Goal: Task Accomplishment & Management: Use online tool/utility

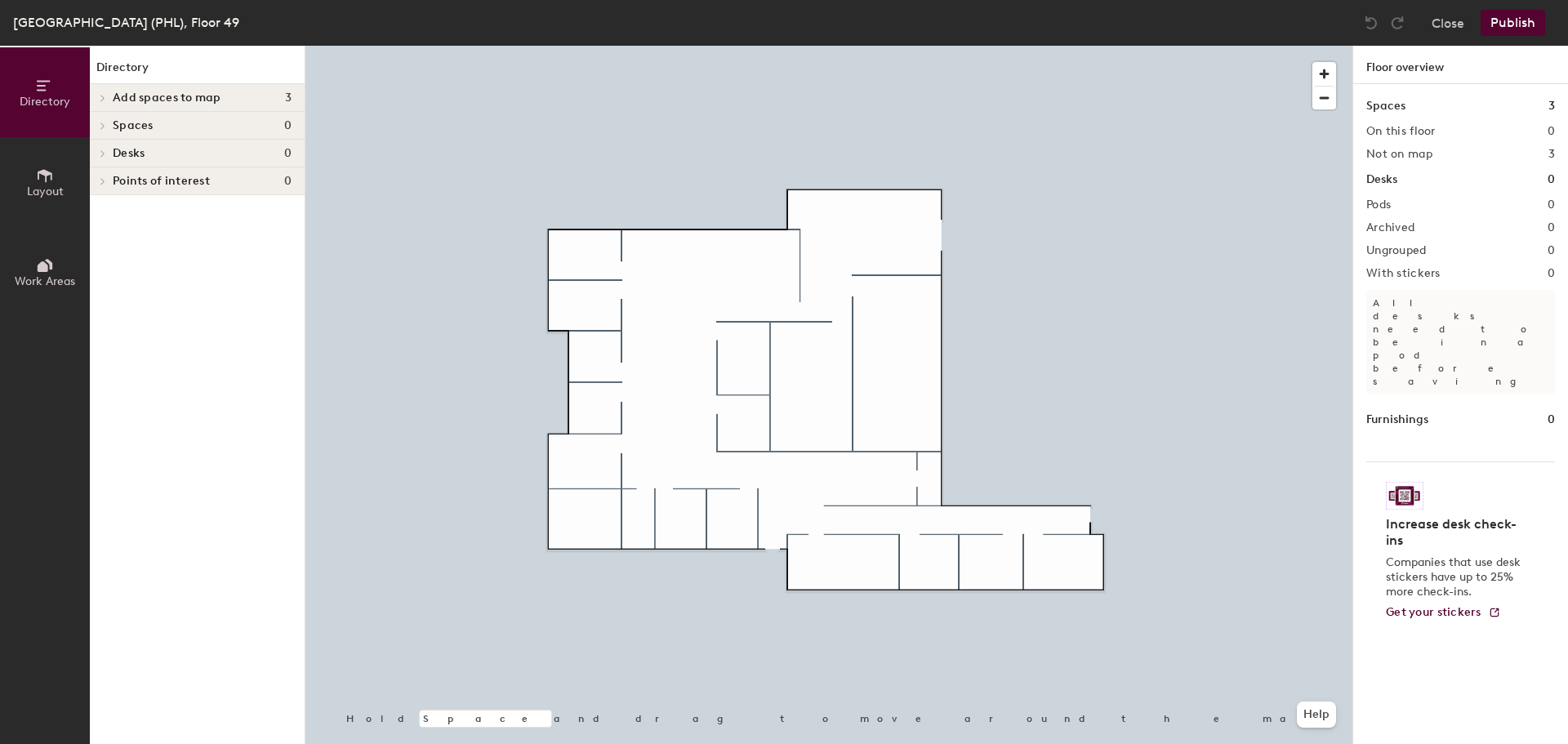
click at [1451, 23] on button "Close" at bounding box center [1448, 23] width 32 height 27
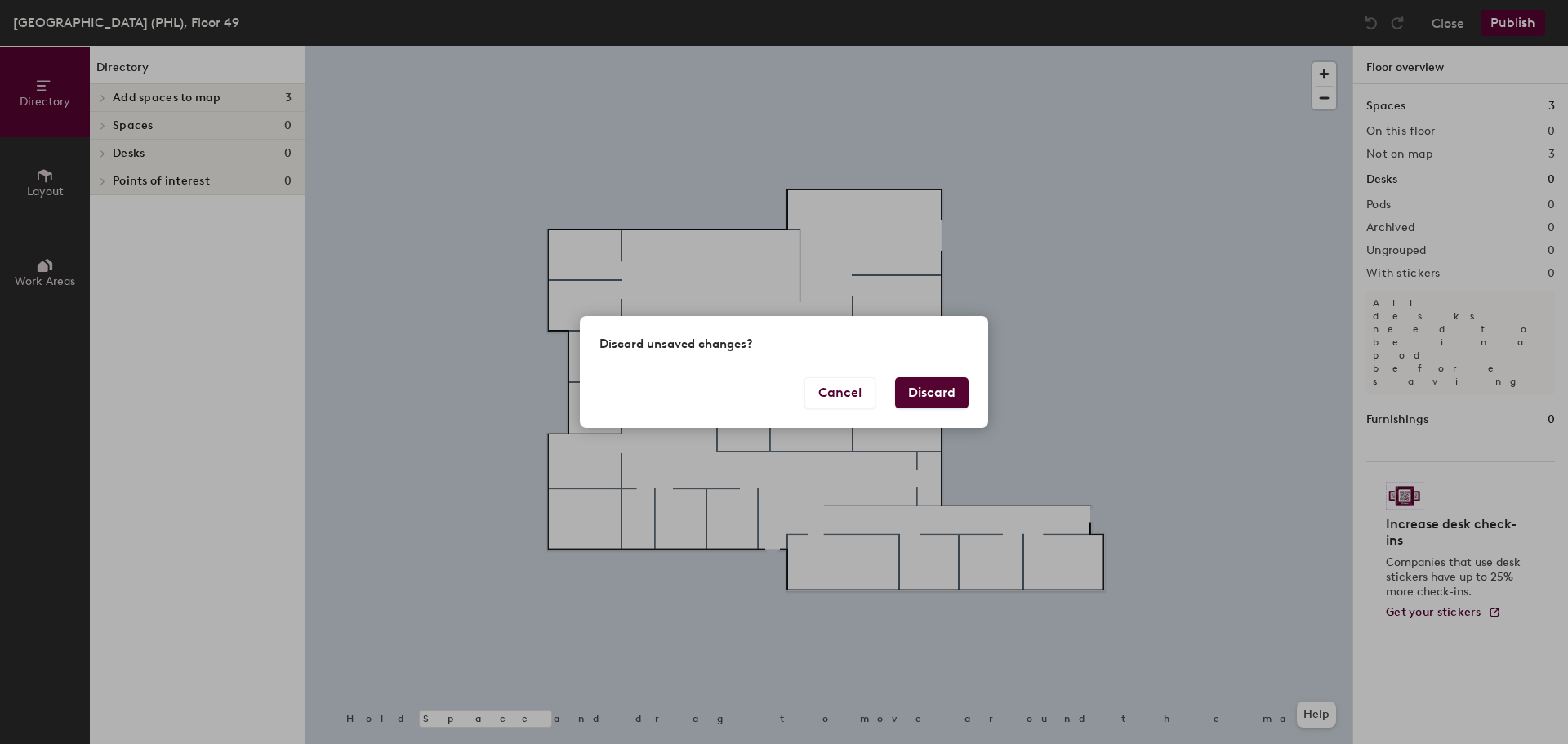
click at [927, 389] on button "Discard" at bounding box center [932, 392] width 73 height 31
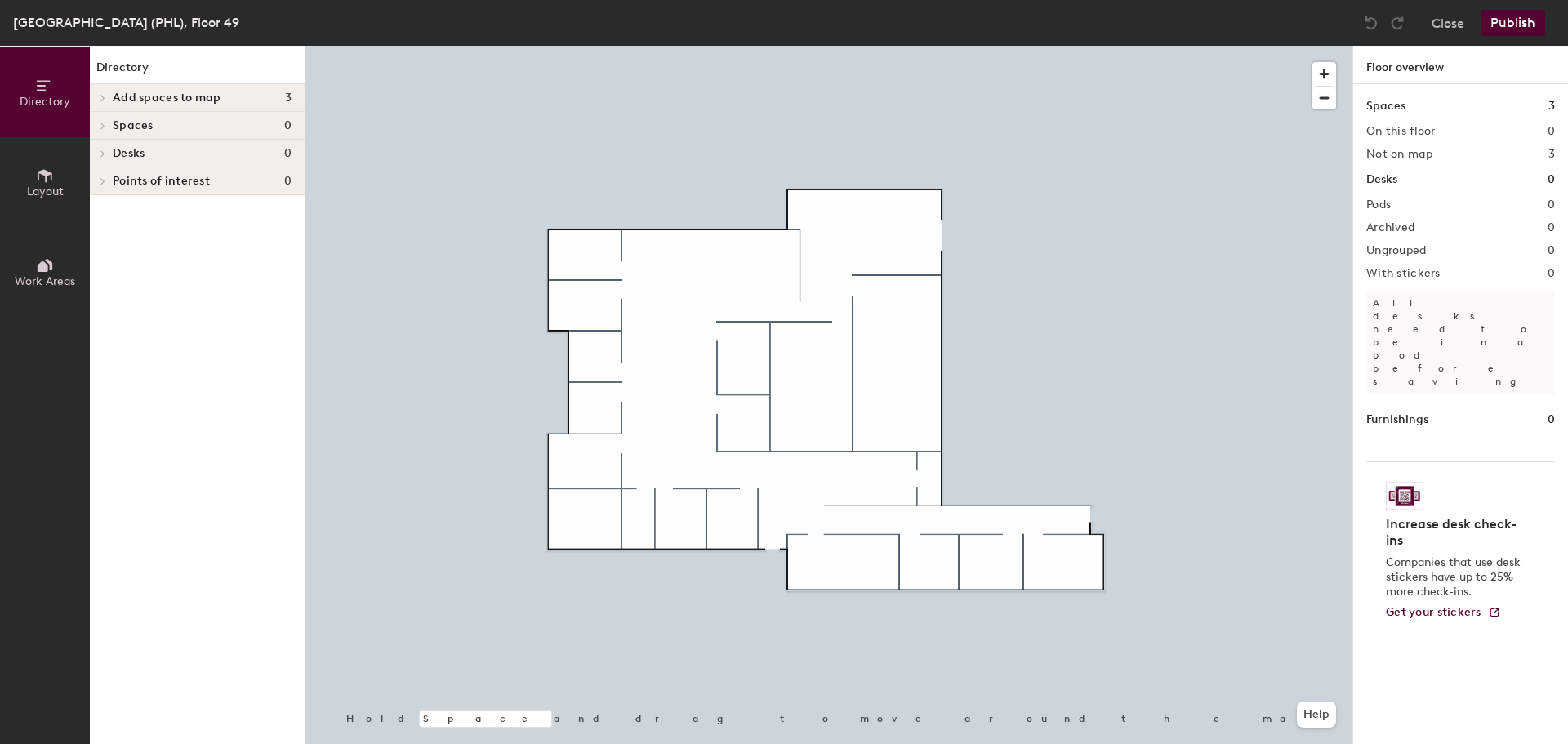
click at [28, 164] on button "Layout" at bounding box center [45, 181] width 90 height 90
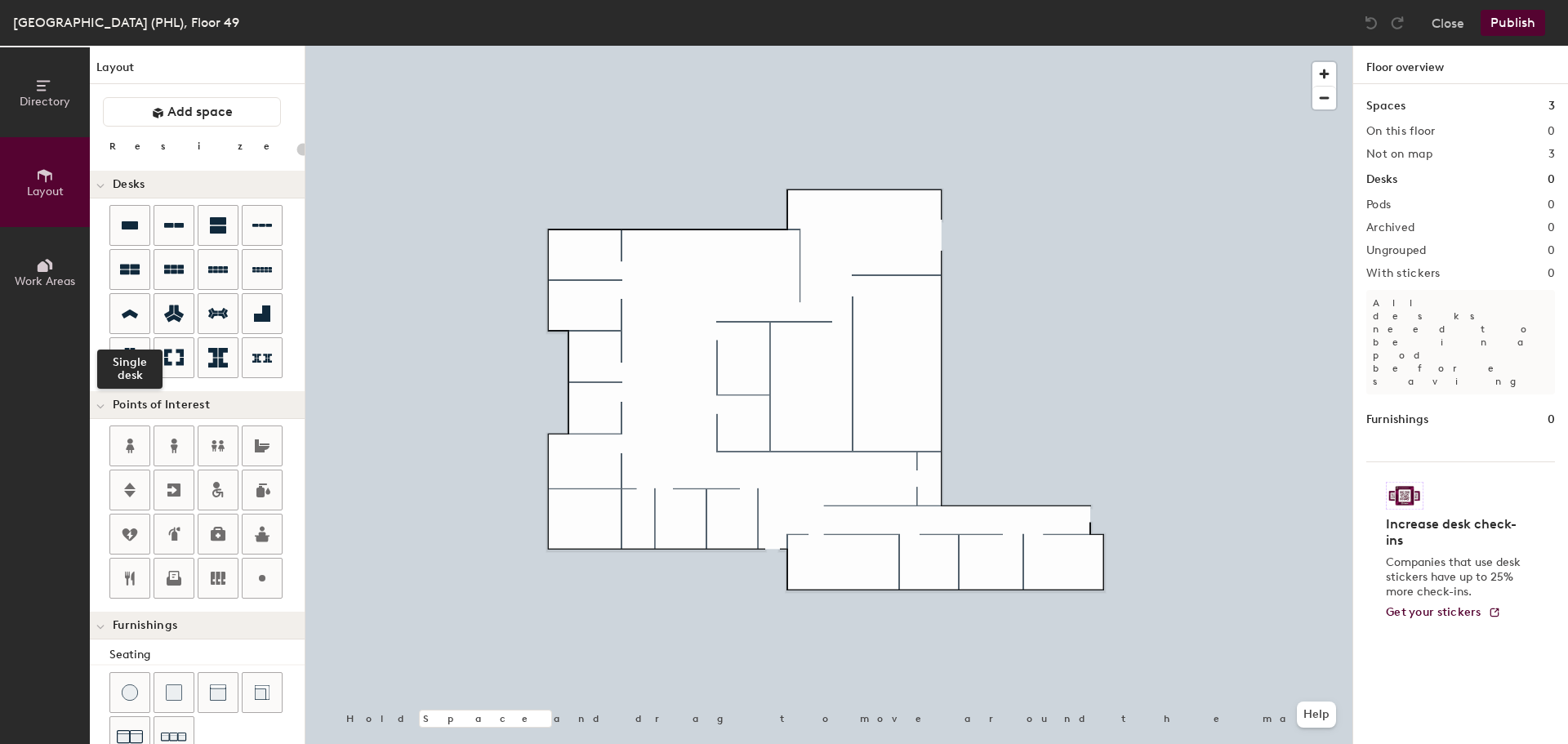
click at [127, 300] on div at bounding box center [129, 314] width 39 height 39
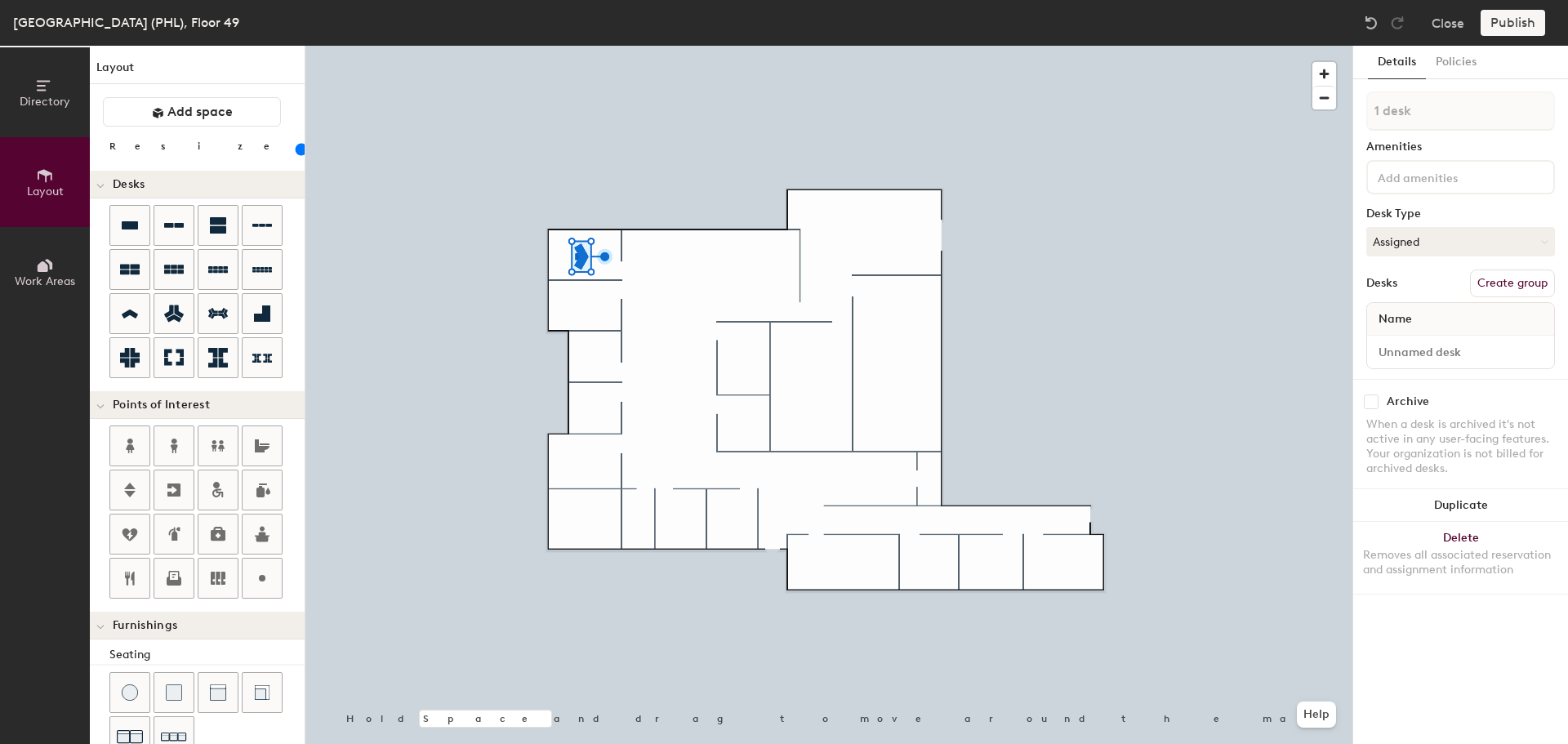
click at [1432, 494] on button "Duplicate" at bounding box center [1461, 506] width 215 height 32
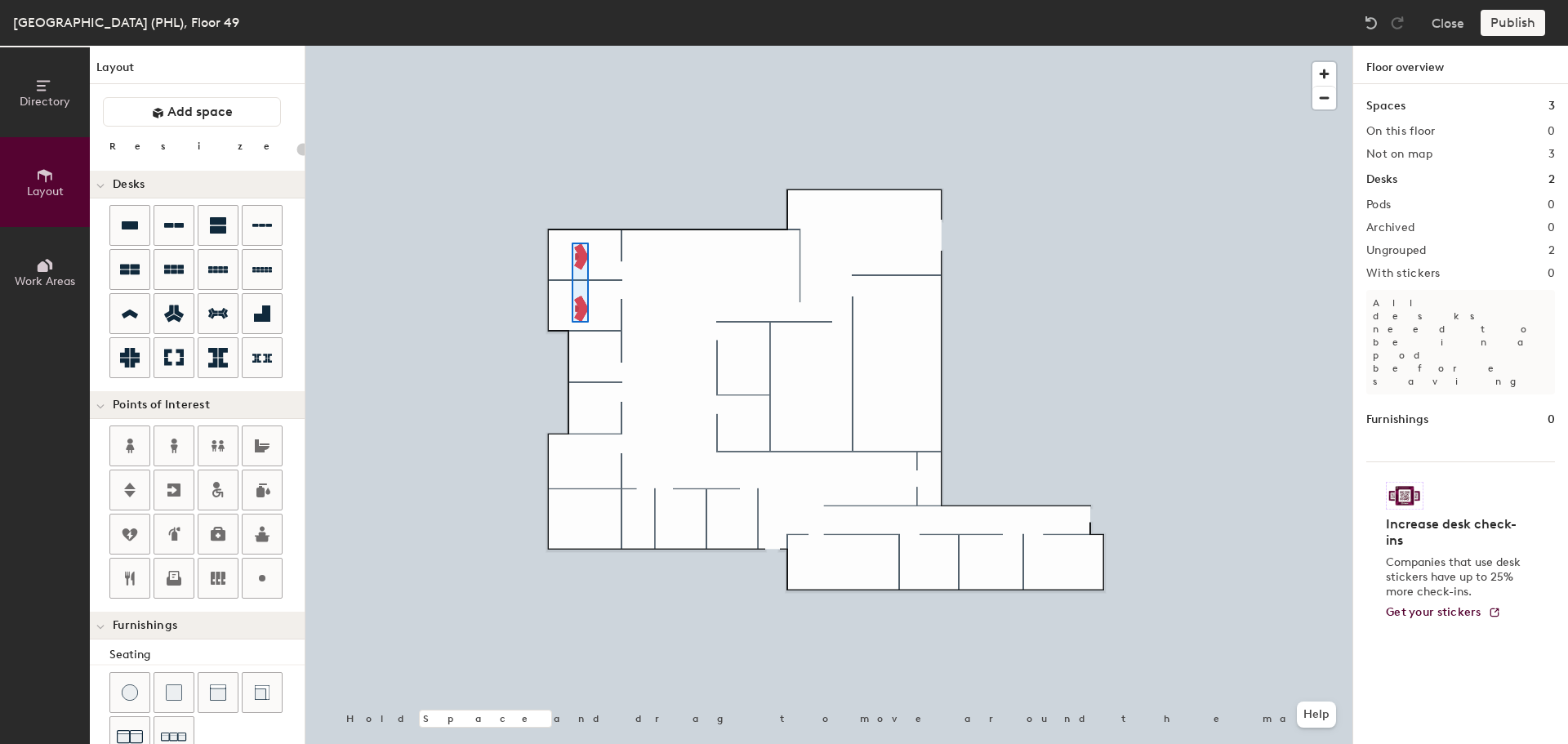
type input "100"
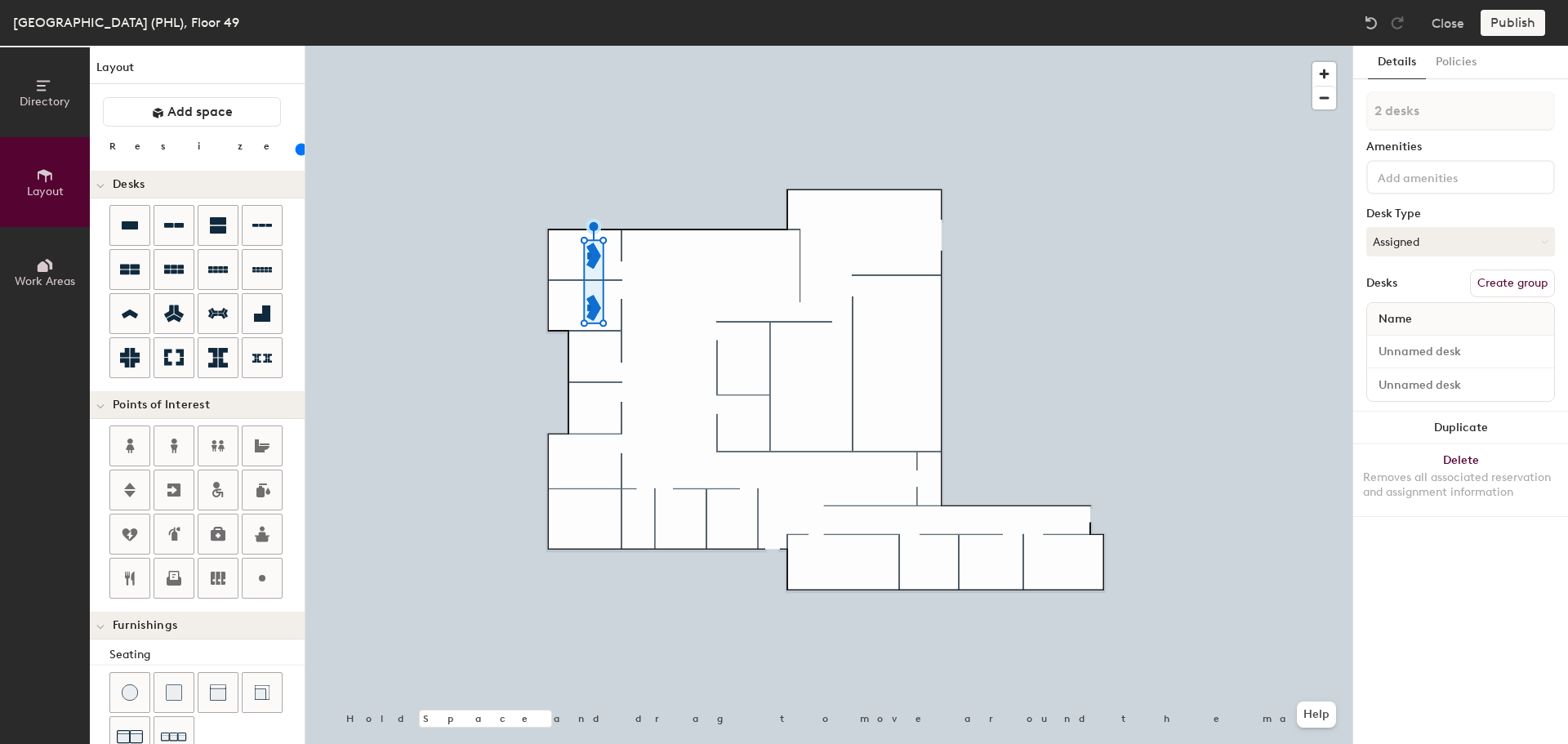
click at [1452, 424] on button "Duplicate" at bounding box center [1461, 428] width 215 height 32
click at [1530, 423] on button "Duplicate" at bounding box center [1461, 428] width 215 height 32
type input "1 desk"
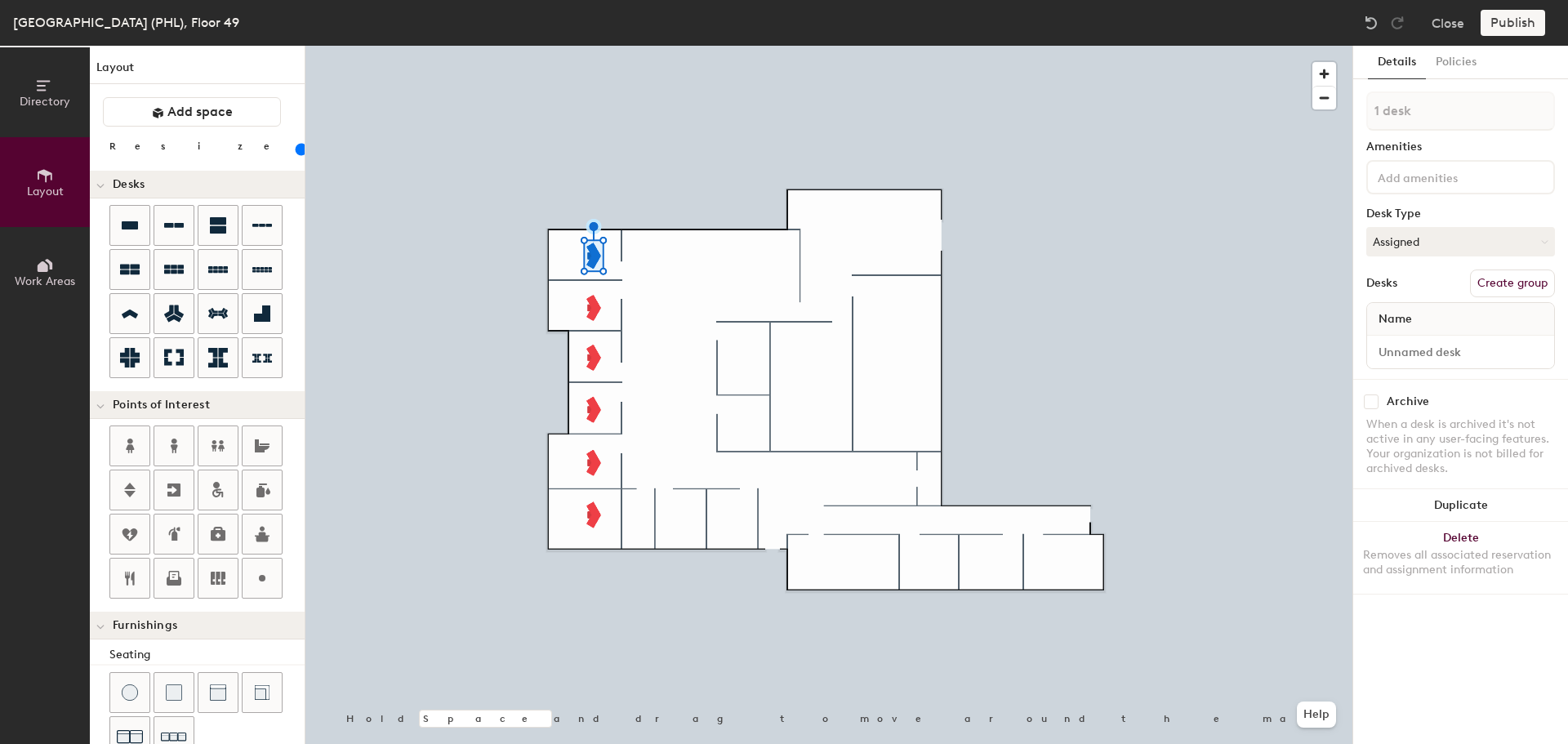
click at [1463, 366] on div at bounding box center [1461, 352] width 187 height 32
click at [1463, 360] on input at bounding box center [1461, 353] width 180 height 23
type input "49-006"
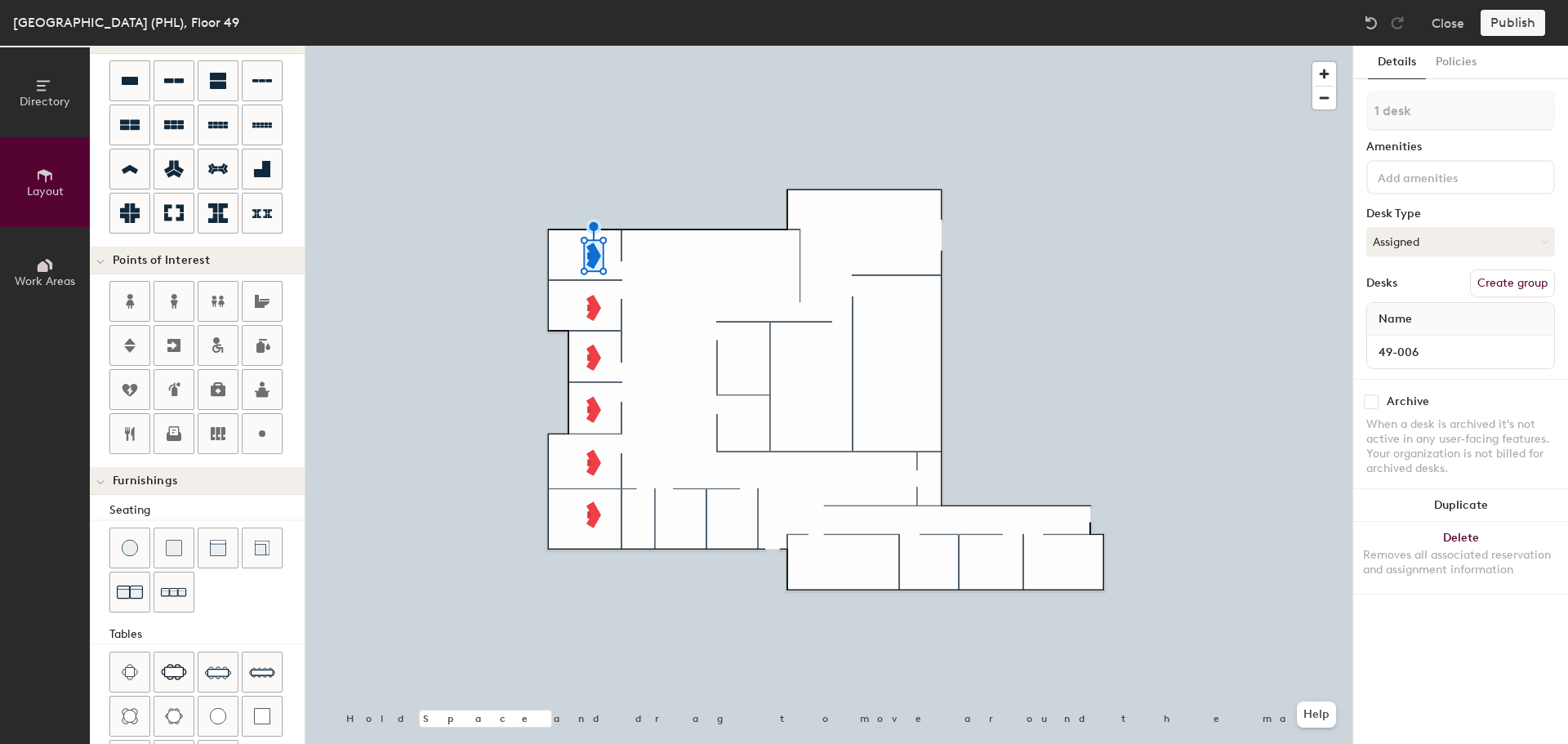
scroll to position [288, 0]
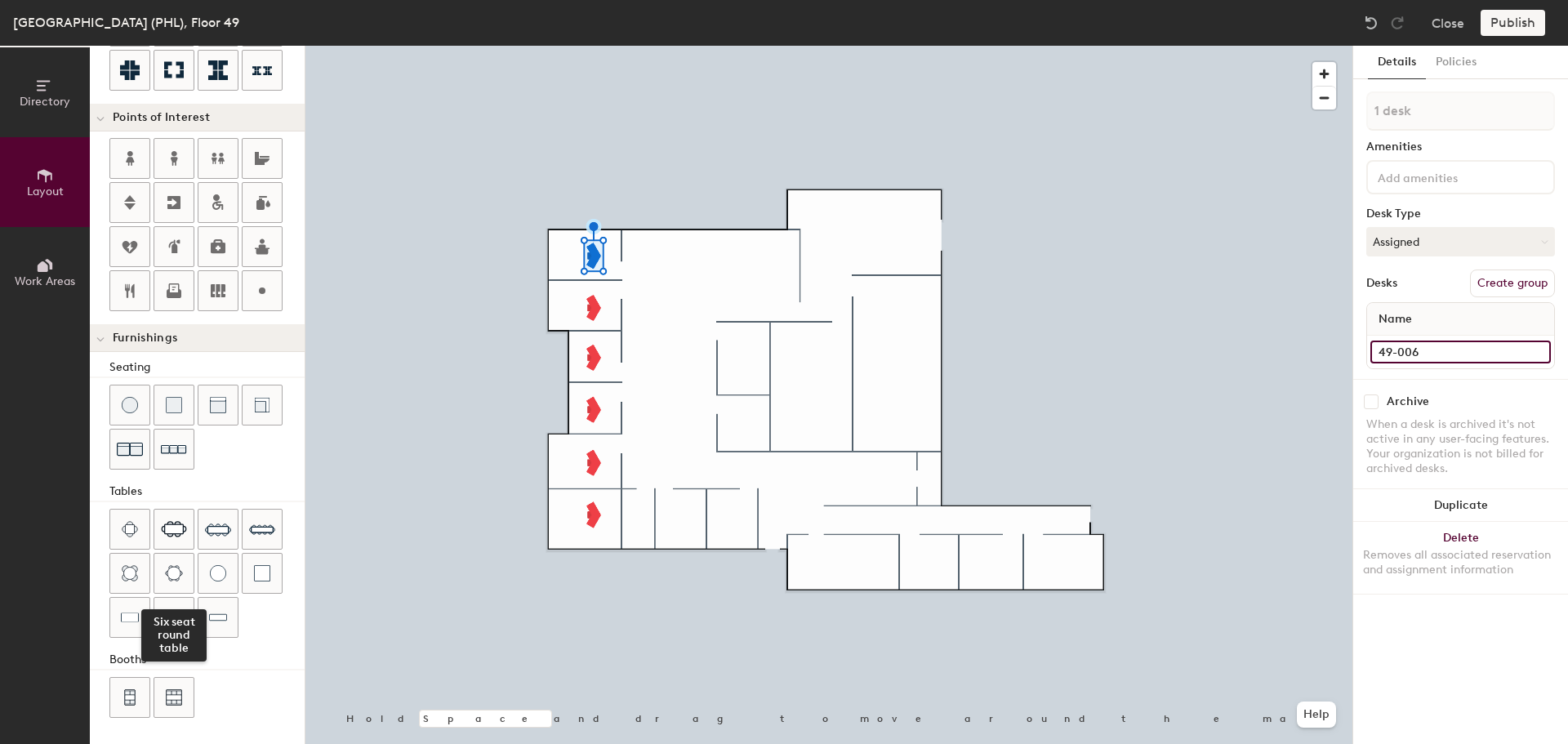
click at [170, 570] on img at bounding box center [174, 573] width 18 height 16
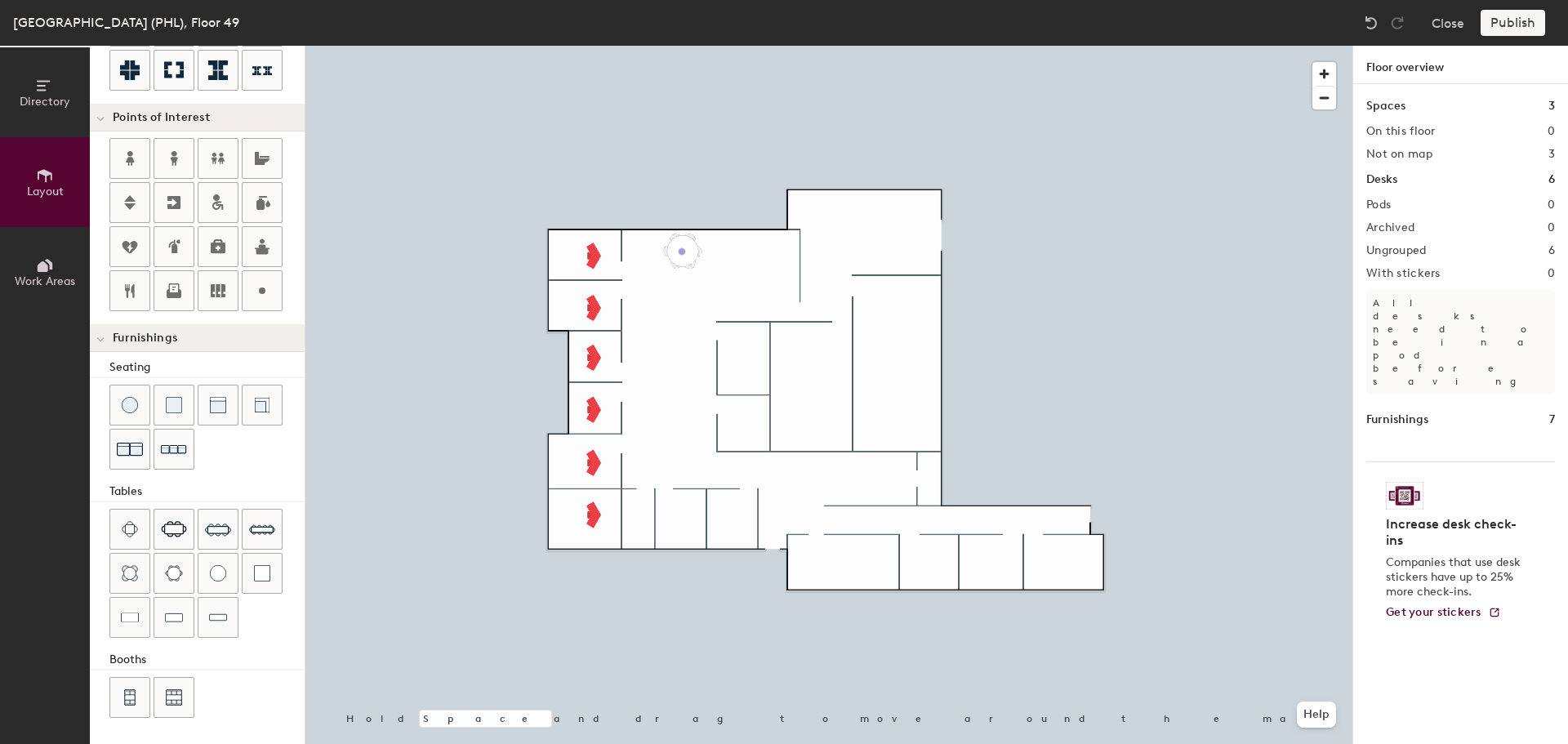
click at [682, 252] on div "Directory Layout Work Areas Layout Add space Resize Desks Points of Interest Fu…" at bounding box center [784, 394] width 1568 height 698
type input "20"
type input "49-005"
type input "100"
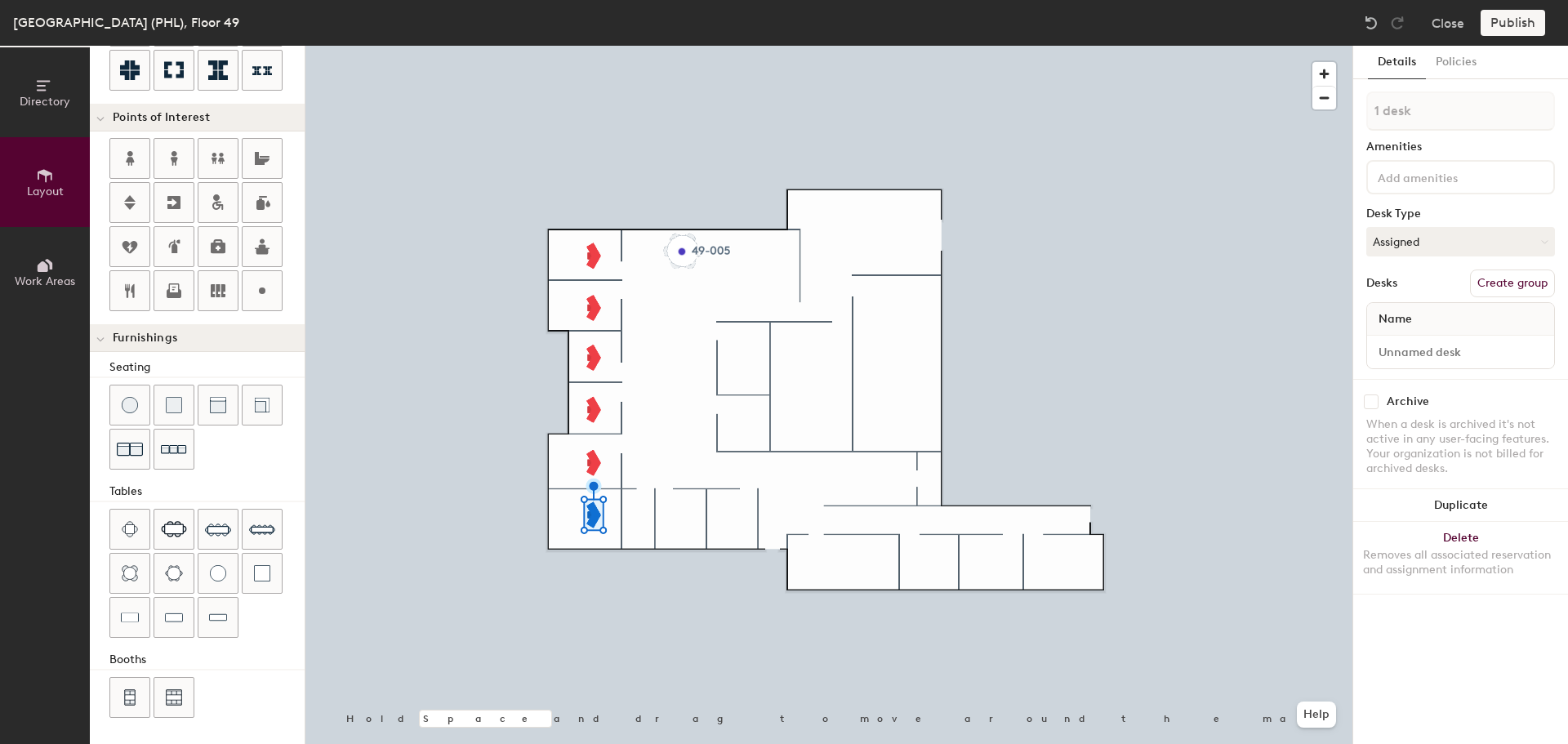
click at [593, 46] on div at bounding box center [829, 46] width 1048 height 0
click at [1442, 352] on input at bounding box center [1461, 353] width 180 height 23
type input "49-007"
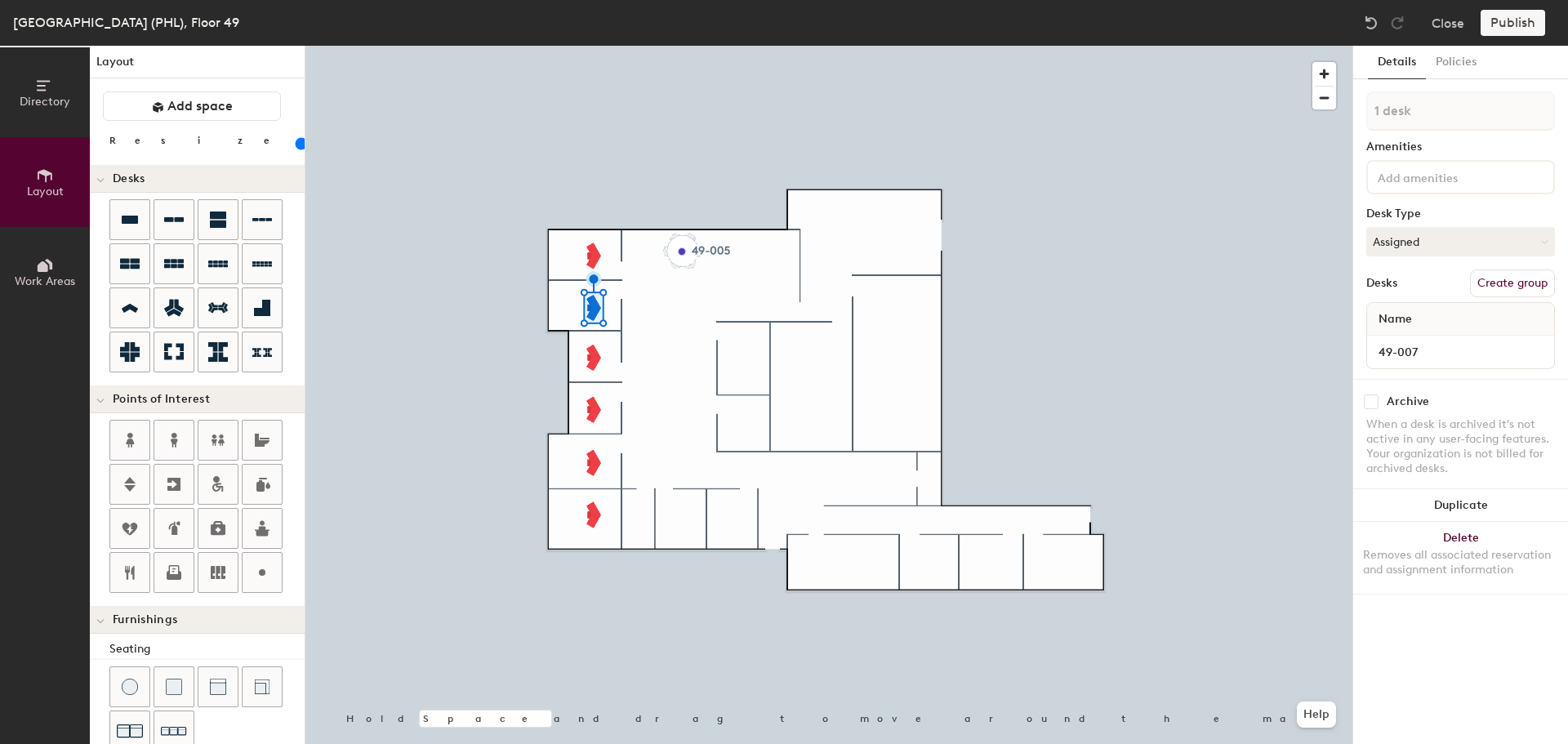
scroll to position [0, 0]
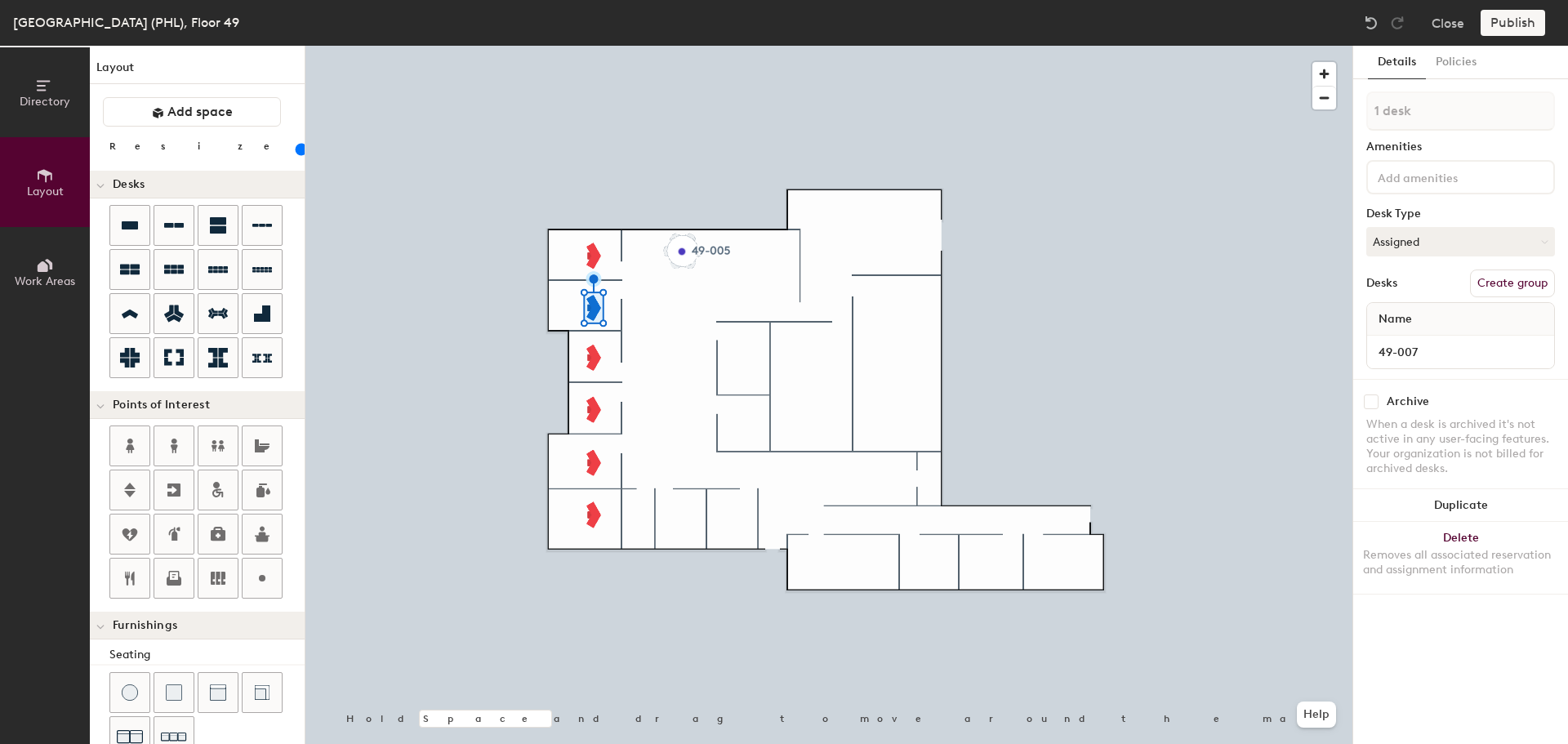
click at [40, 88] on icon at bounding box center [45, 86] width 18 height 18
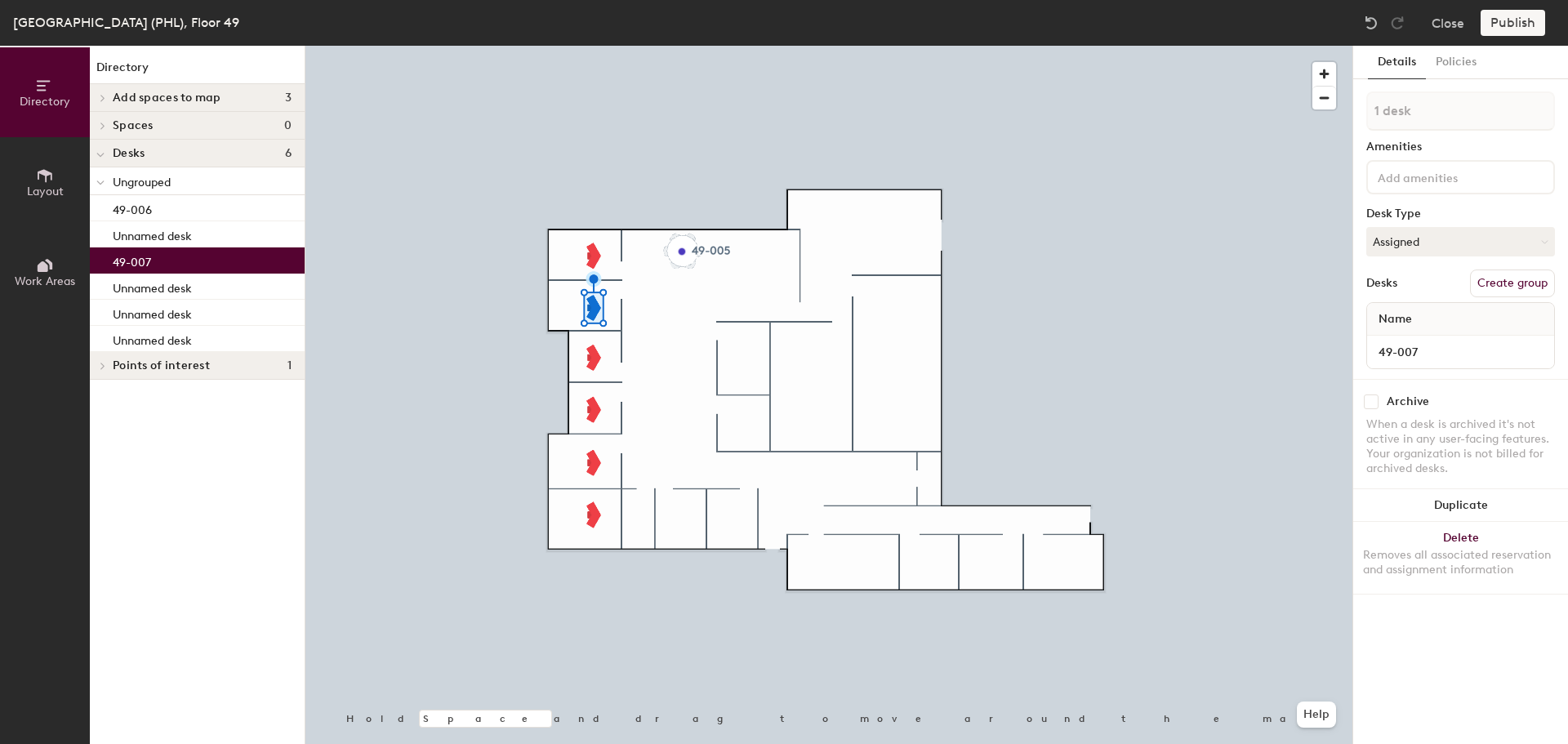
click at [111, 97] on div "Add spaces to map 3" at bounding box center [198, 98] width 215 height 28
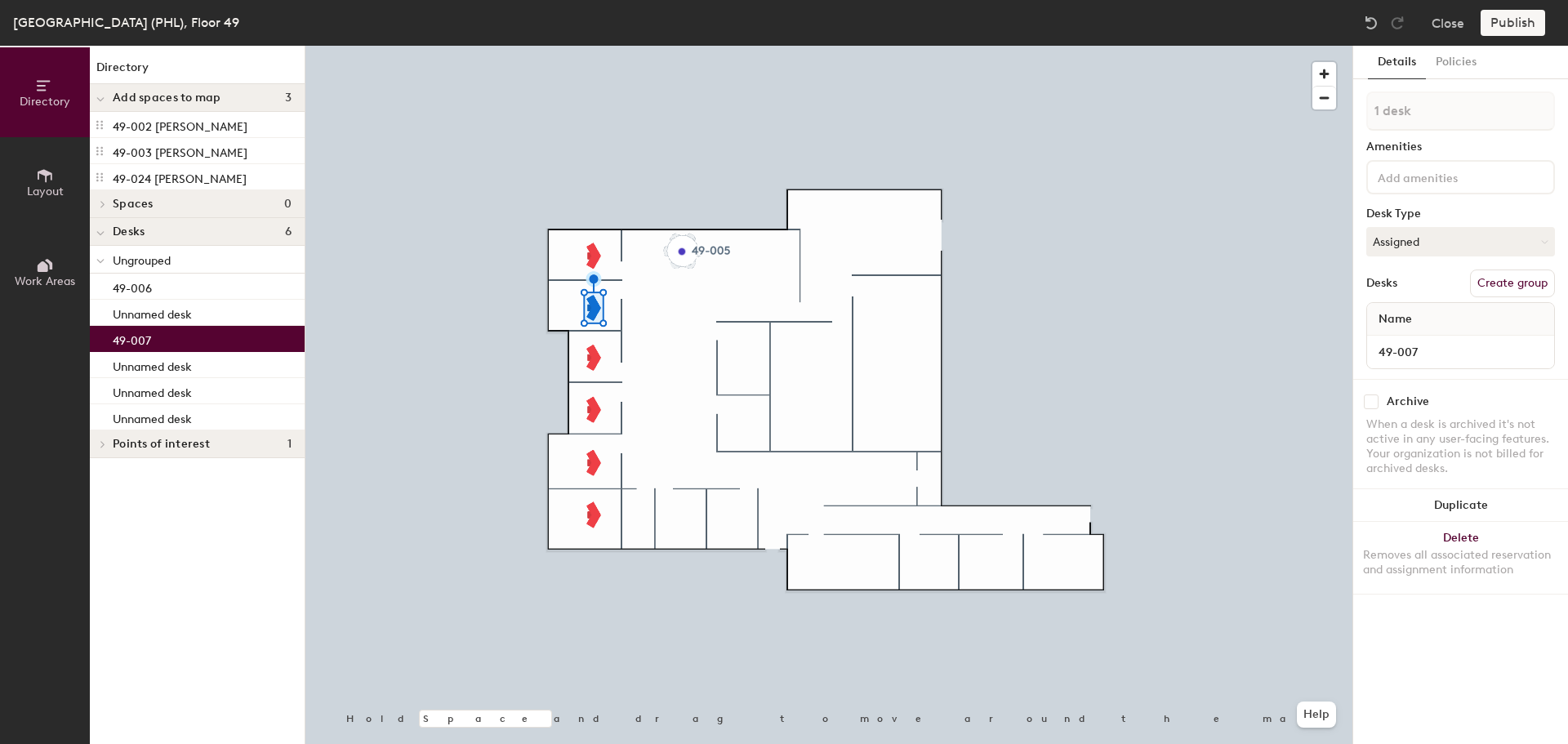
click at [43, 169] on icon at bounding box center [45, 175] width 18 height 18
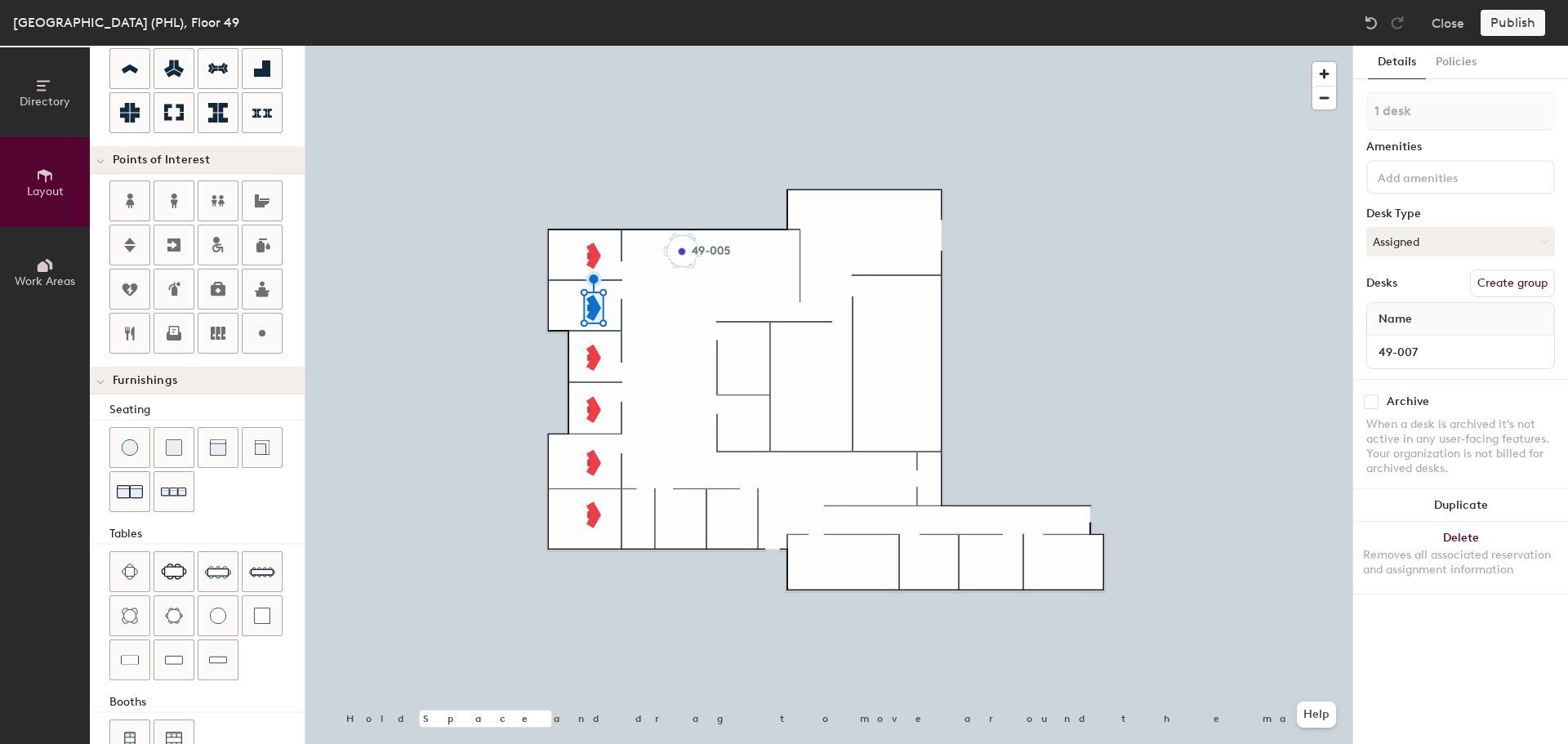
scroll to position [288, 0]
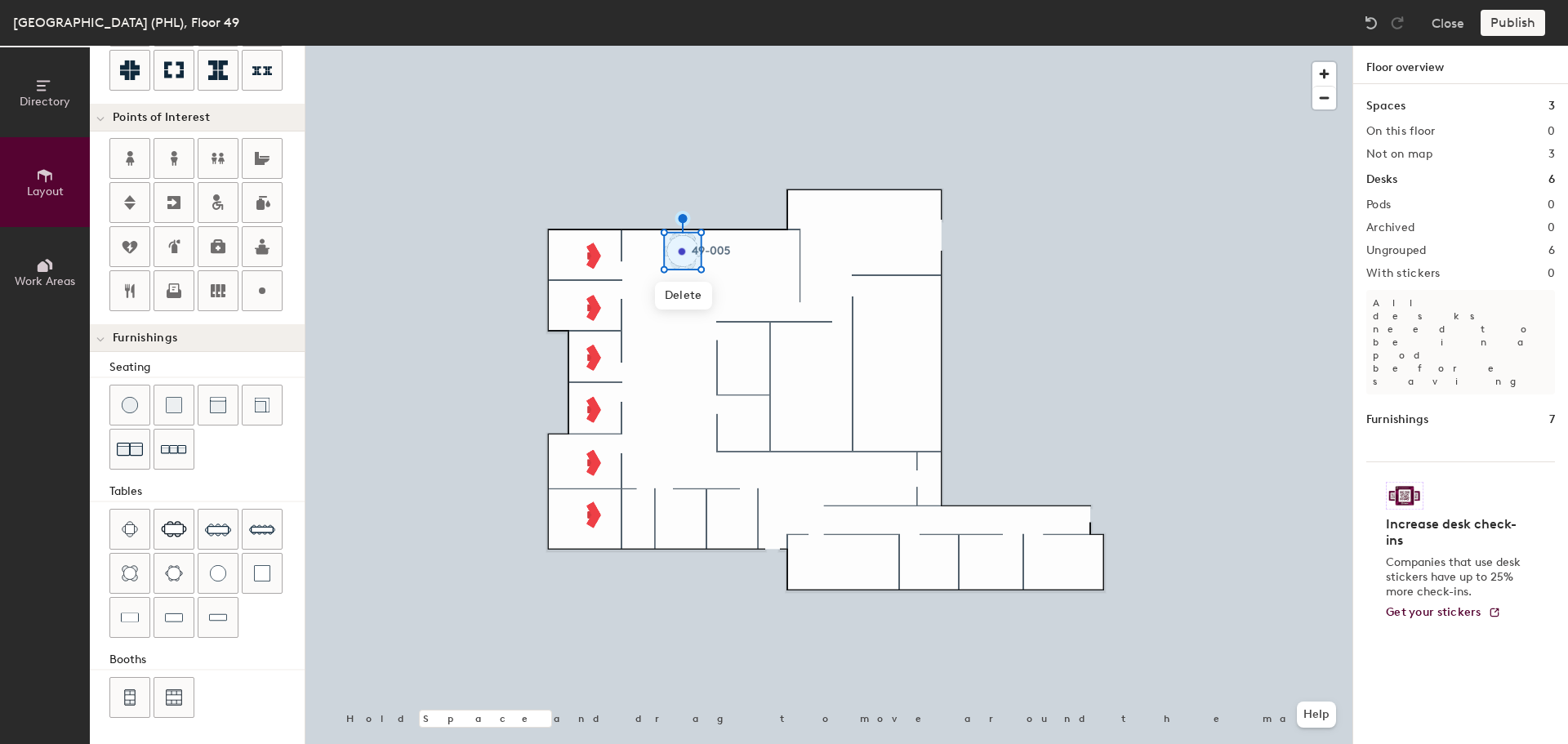
click at [678, 291] on span "Delete" at bounding box center [684, 296] width 57 height 28
click at [651, 46] on div at bounding box center [829, 46] width 1048 height 0
click at [697, 298] on span "Delete" at bounding box center [677, 297] width 57 height 28
click at [743, 289] on span "Delete" at bounding box center [738, 288] width 57 height 28
click at [687, 296] on span "Delete" at bounding box center [683, 297] width 57 height 28
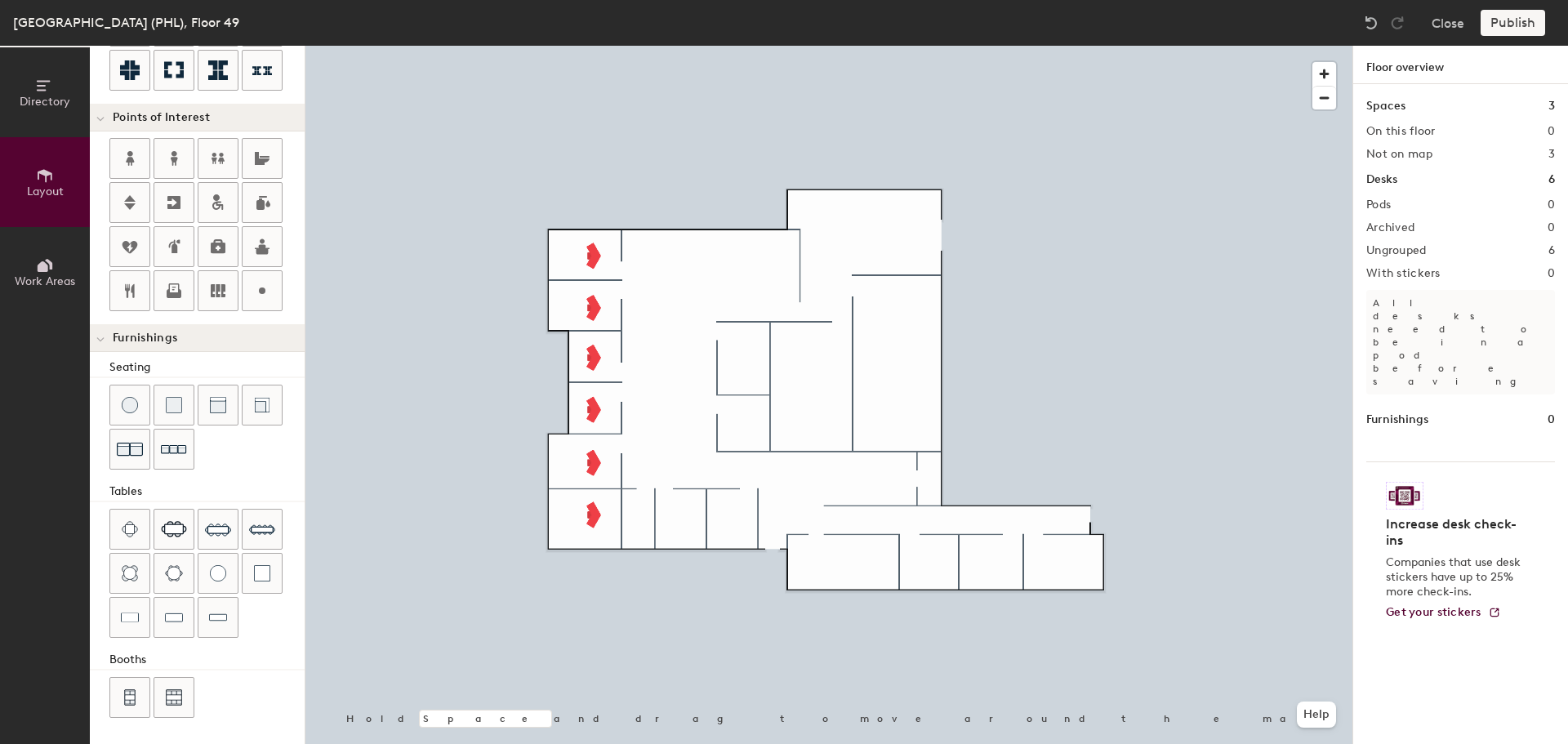
click at [131, 534] on img at bounding box center [129, 529] width 16 height 16
click at [255, 297] on icon at bounding box center [262, 291] width 20 height 20
click at [679, 255] on div "Directory Layout Work Areas Layout Add space Resize Desks Points of Interest Fu…" at bounding box center [784, 394] width 1568 height 698
type input "20"
type input "49-005"
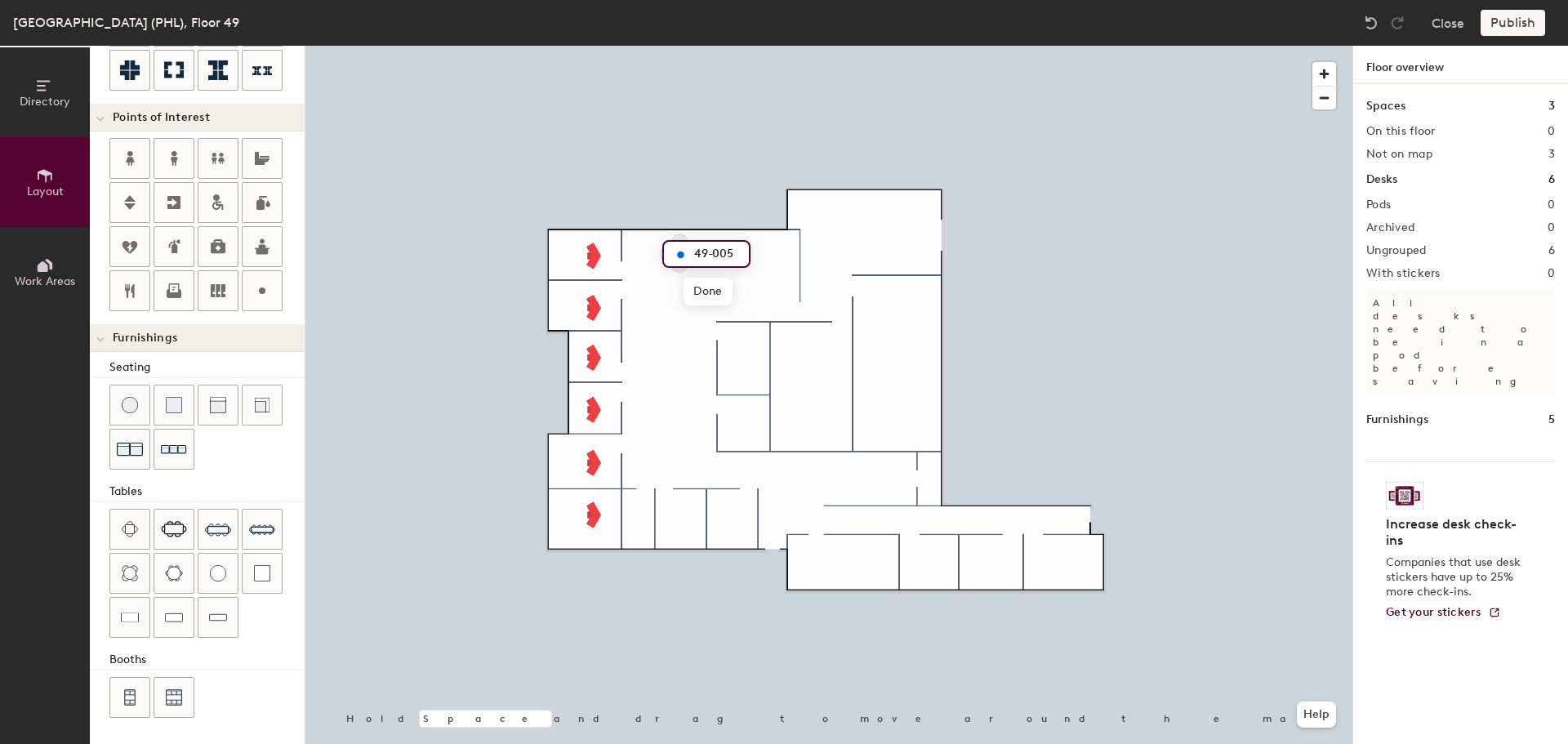
click at [691, 296] on span "Done" at bounding box center [708, 291] width 48 height 28
click at [732, 293] on span "Delete" at bounding box center [737, 291] width 57 height 28
type input "20"
click at [690, 290] on span "Edit" at bounding box center [686, 290] width 43 height 28
type input "49-005"
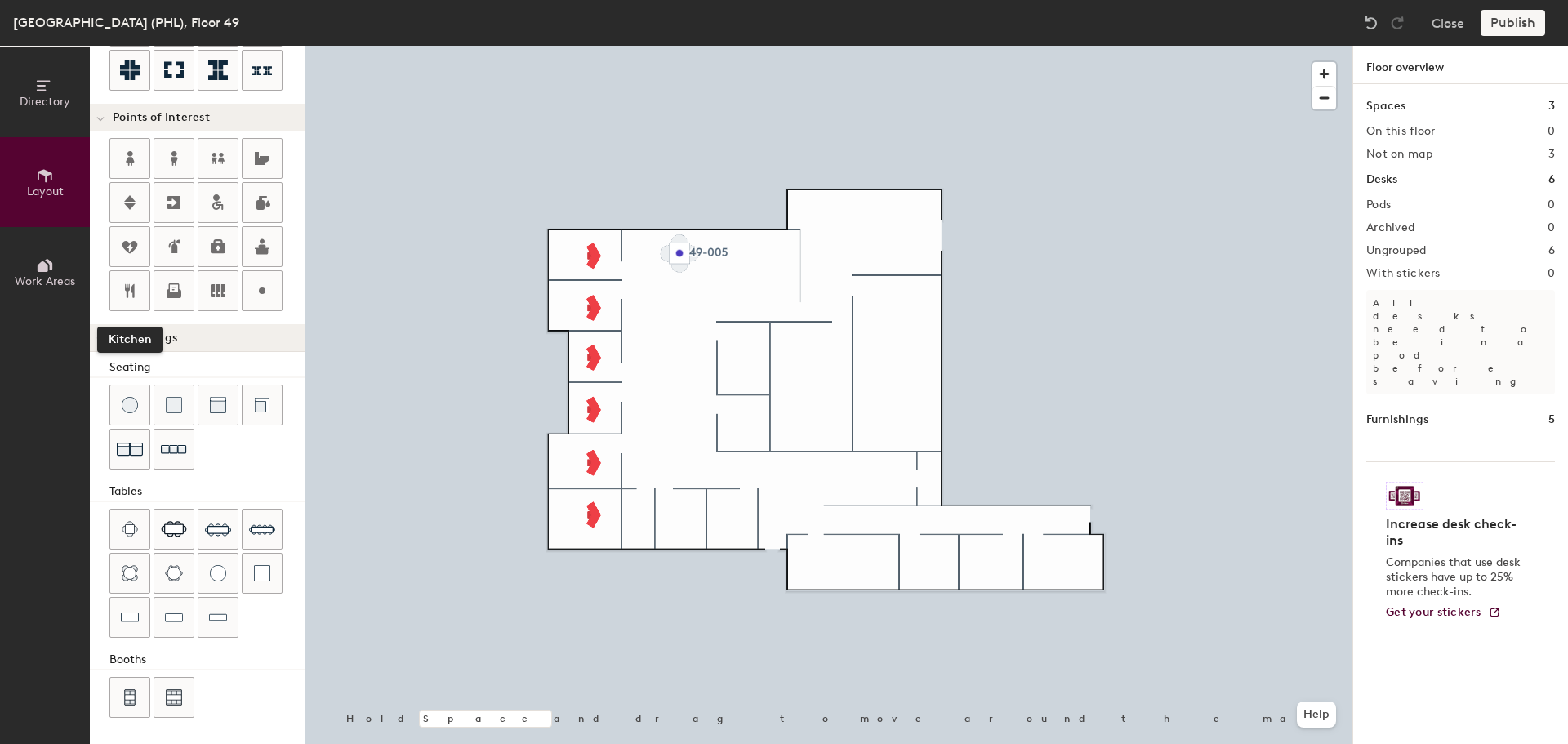
click at [128, 286] on icon at bounding box center [129, 291] width 20 height 20
type input "20"
type input "49-004 Kitchen"
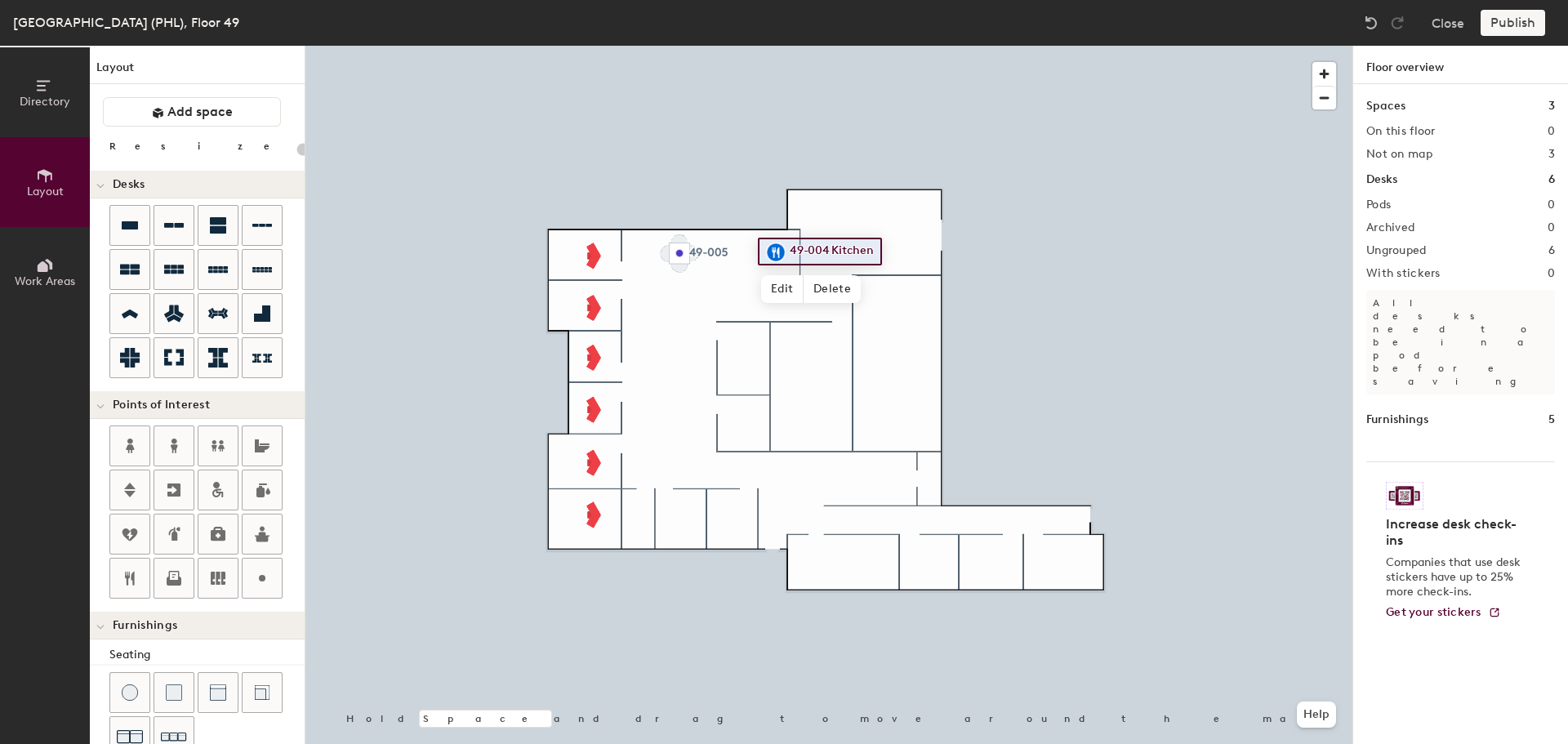
click at [260, 225] on icon at bounding box center [262, 225] width 20 height 3
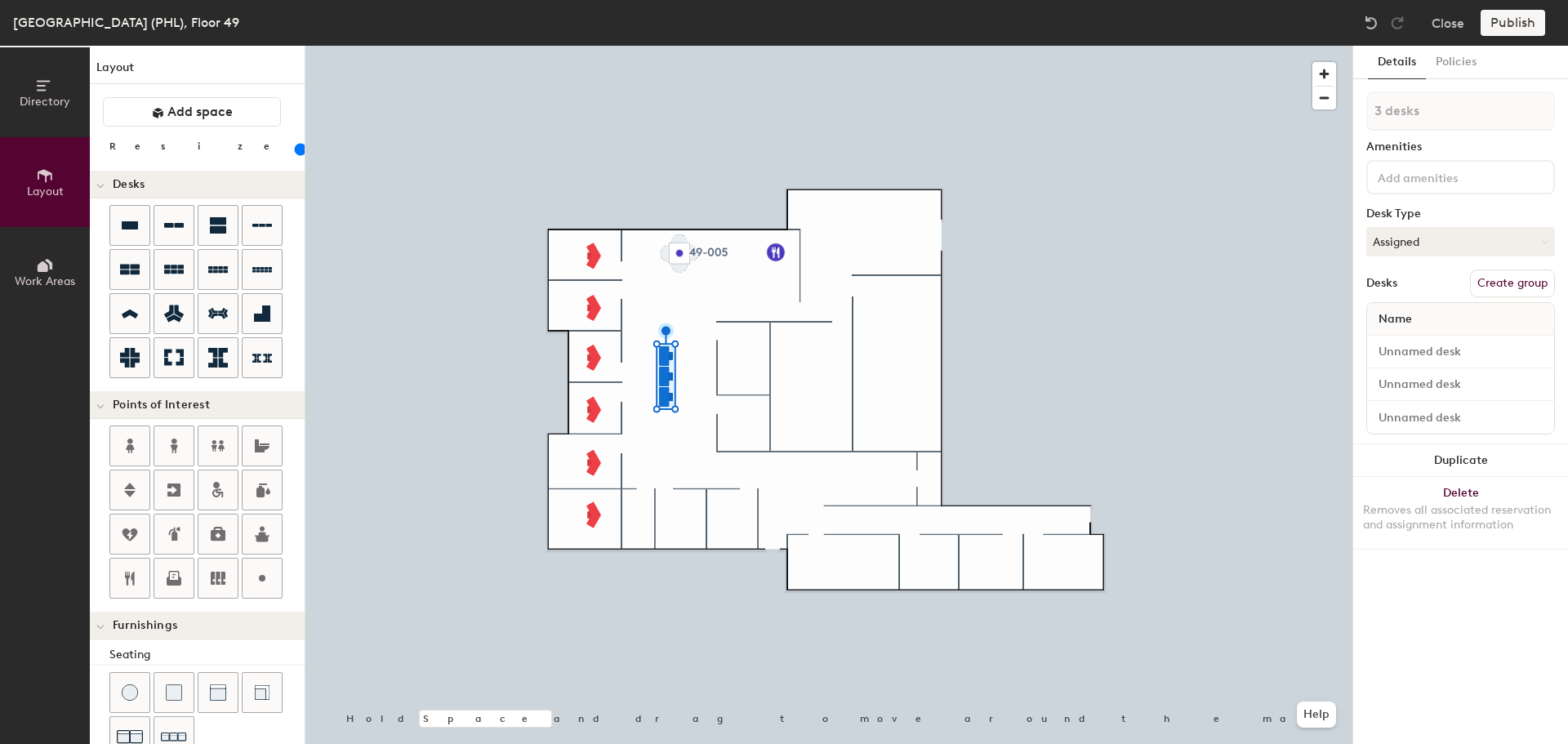
type input "100"
type input "1 desk"
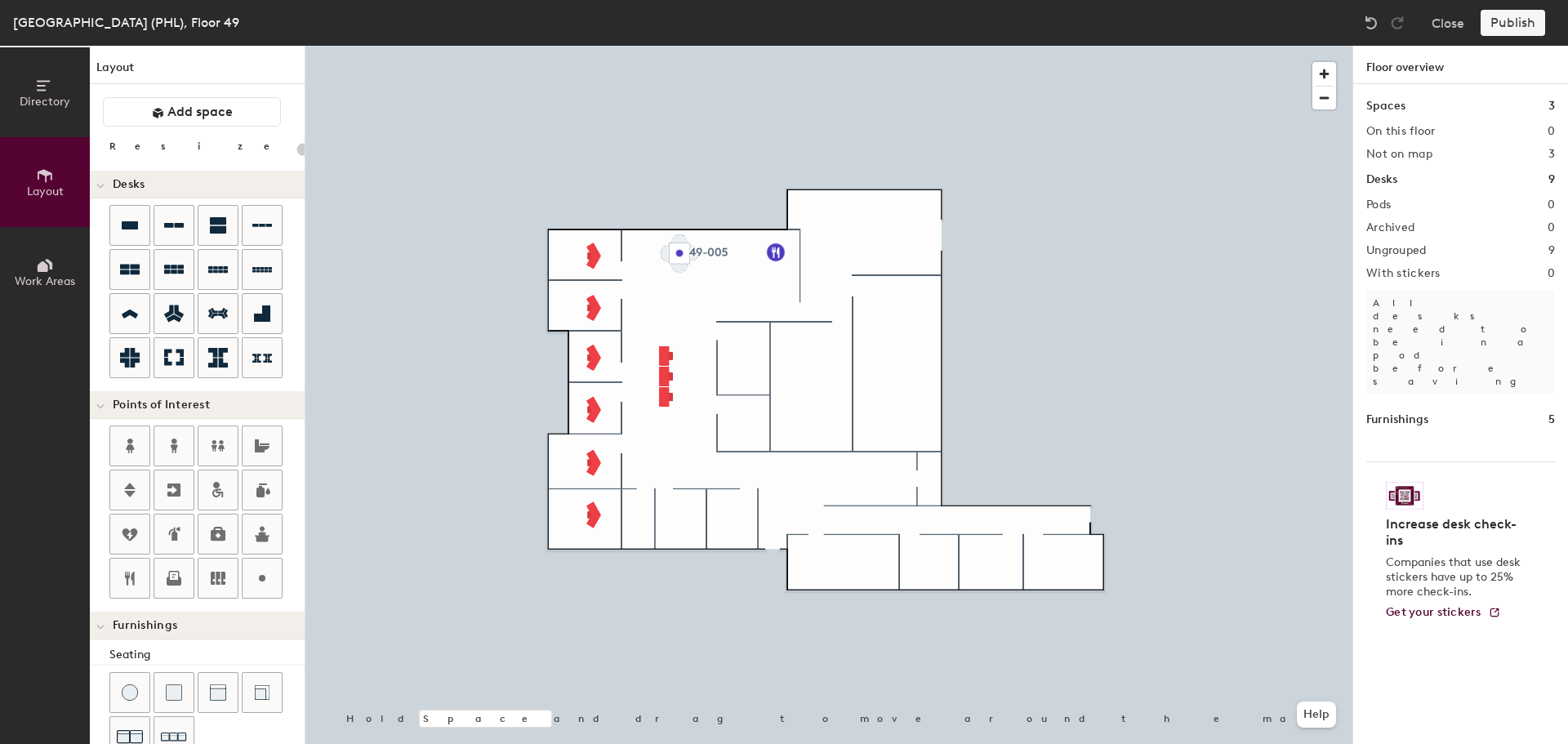
type input "100"
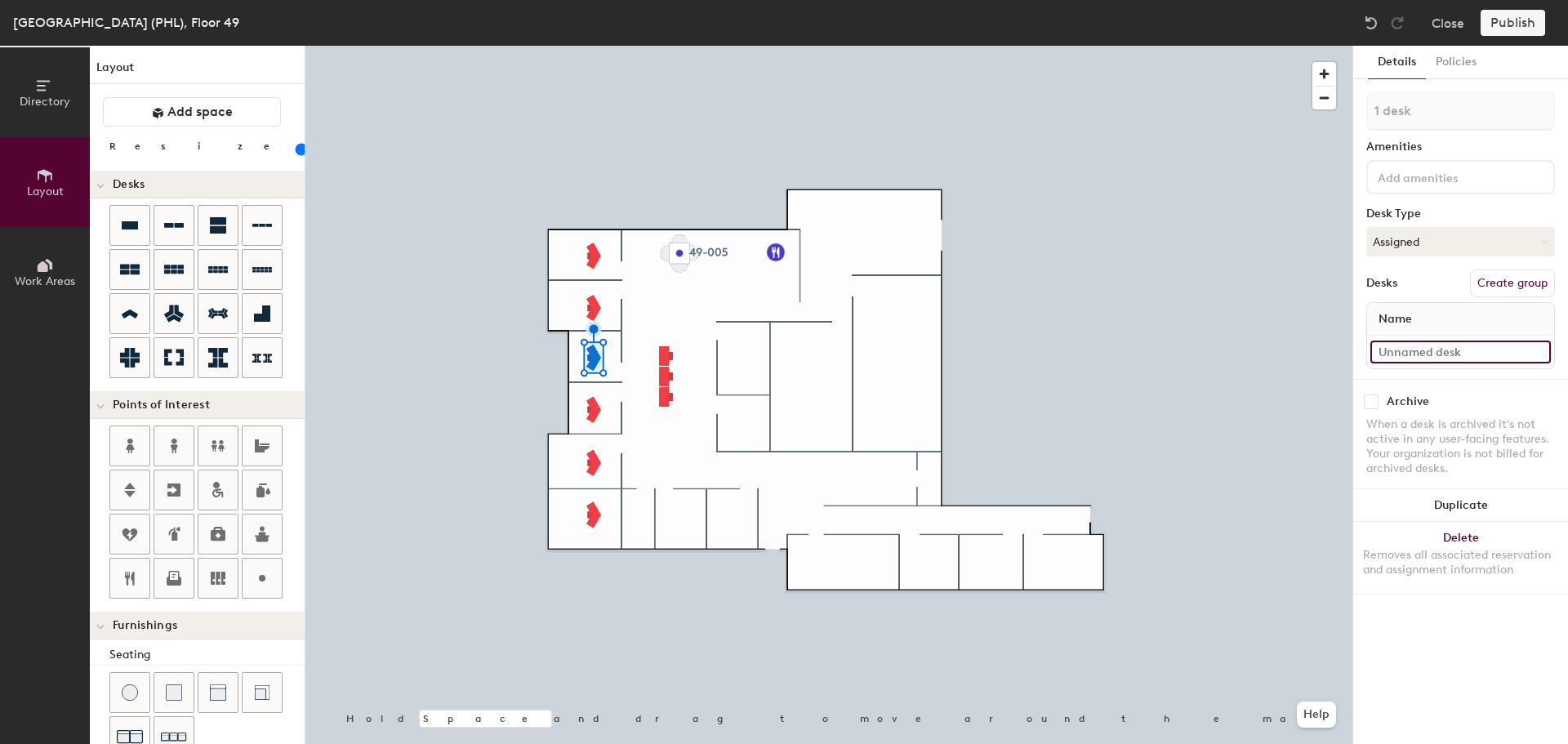
click at [1430, 353] on input at bounding box center [1461, 353] width 180 height 23
type input "49-008"
click at [1441, 364] on div at bounding box center [1461, 352] width 187 height 32
click at [1442, 359] on input at bounding box center [1461, 353] width 180 height 23
type input "49-009"
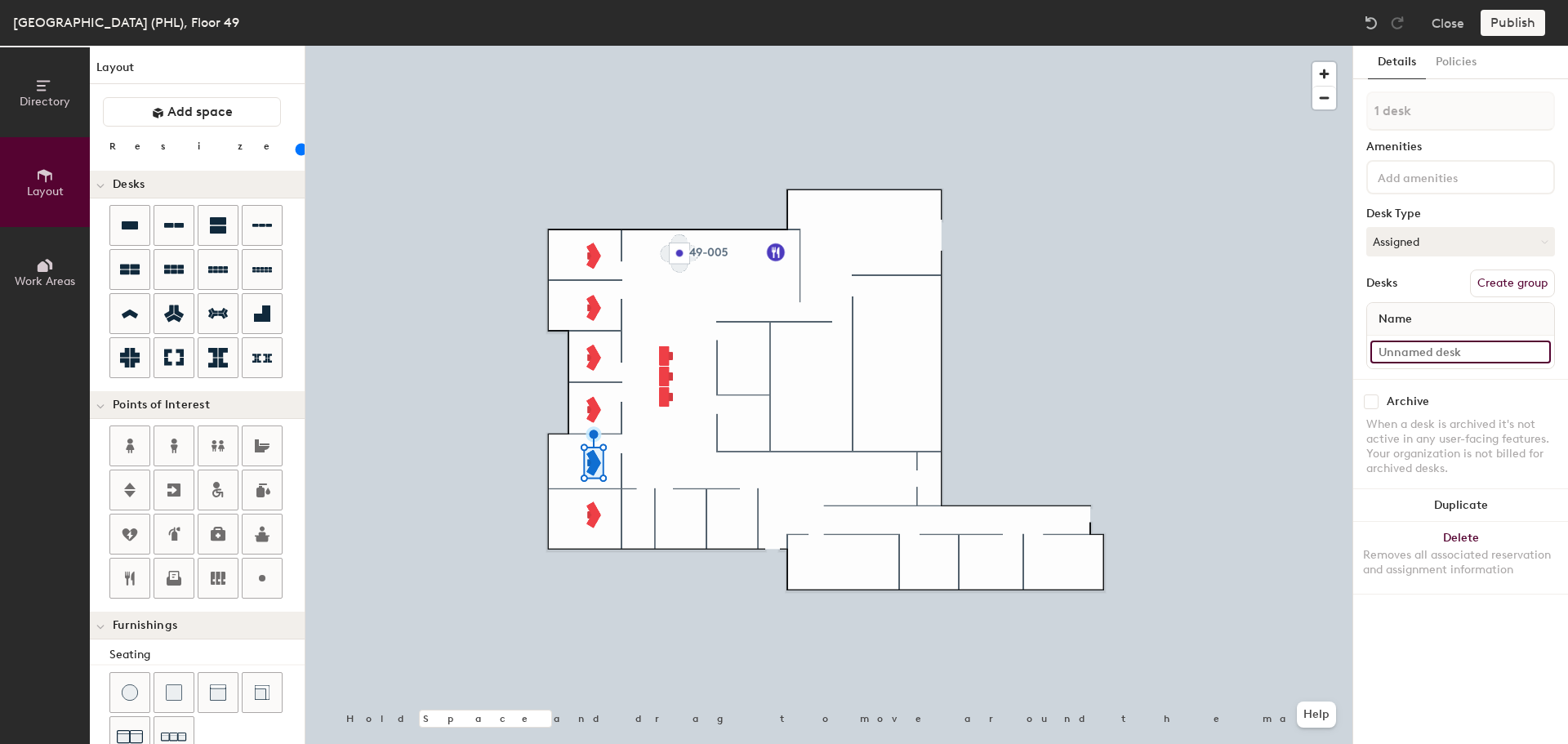
click at [1412, 350] on input at bounding box center [1461, 353] width 180 height 23
type input "49-010"
click at [1398, 353] on input at bounding box center [1461, 353] width 180 height 23
type input "49-011"
click at [1456, 504] on button "Duplicate" at bounding box center [1461, 506] width 215 height 32
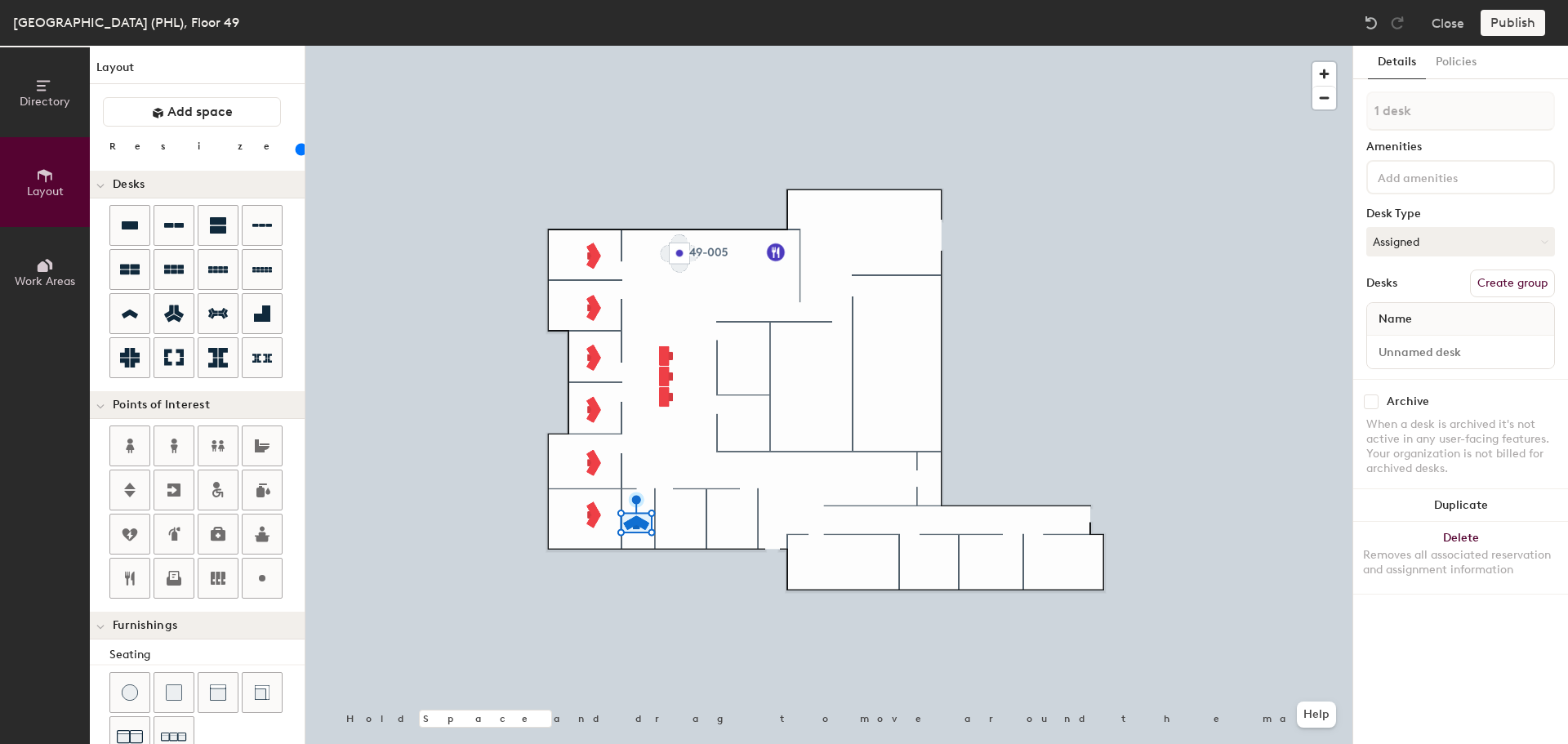
click at [1467, 517] on button "Duplicate" at bounding box center [1461, 506] width 215 height 32
click at [1467, 511] on button "Duplicate" at bounding box center [1461, 506] width 215 height 32
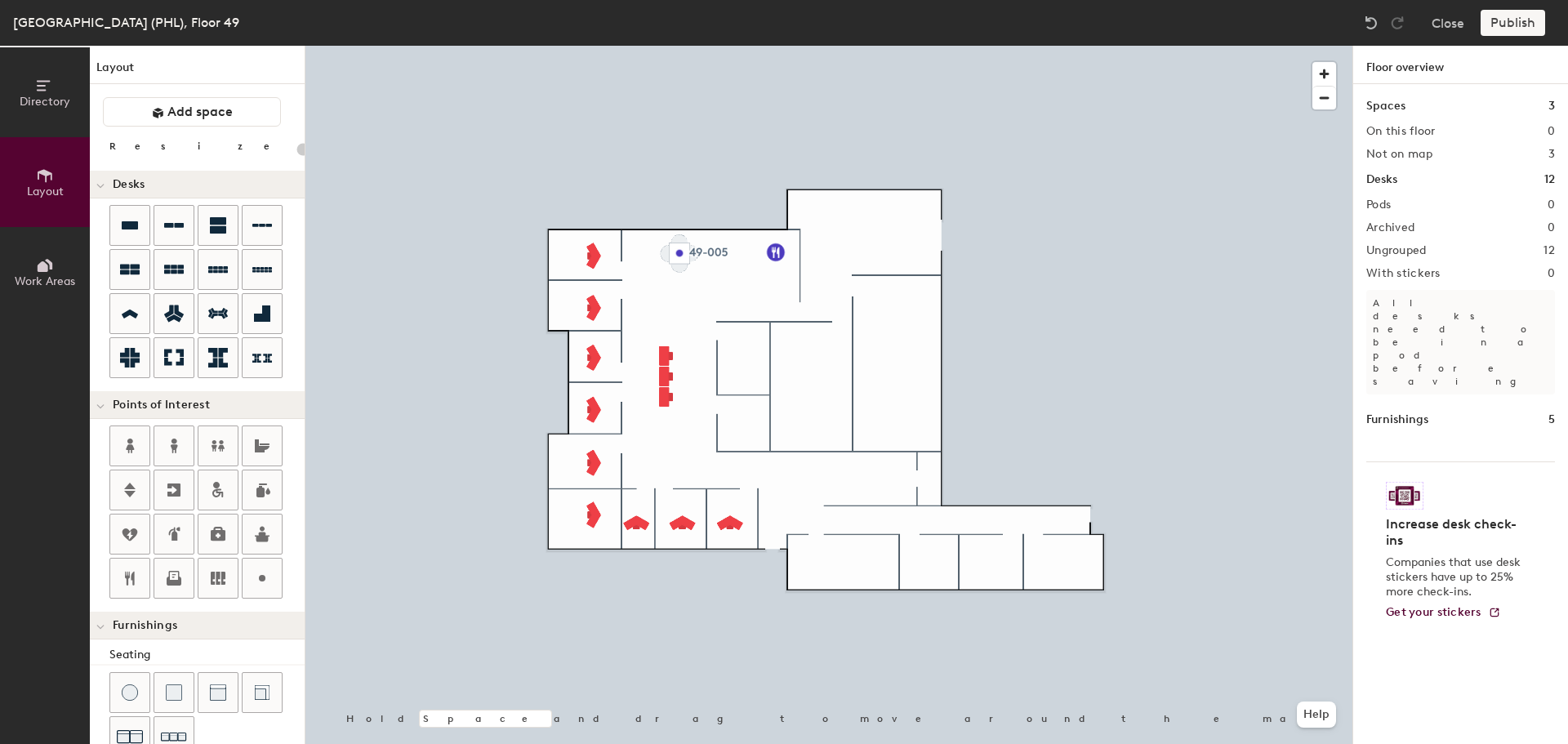
type input "100"
